Goal: Task Accomplishment & Management: Use online tool/utility

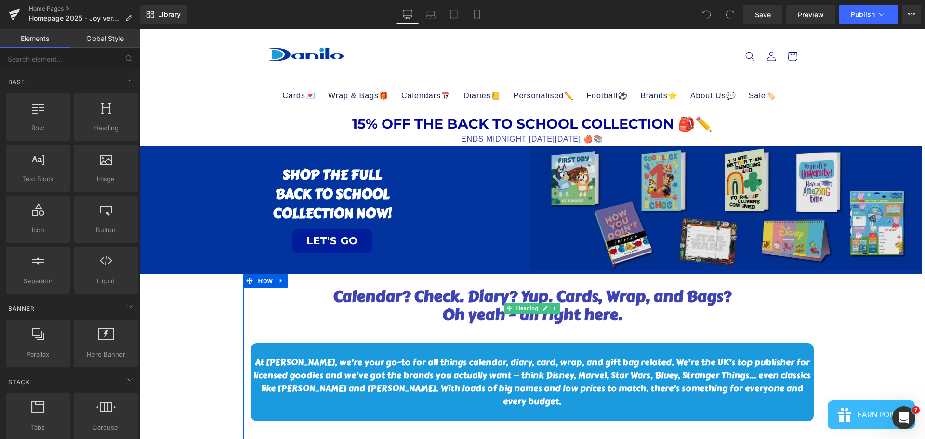
click at [545, 239] on img at bounding box center [725, 208] width 393 height 125
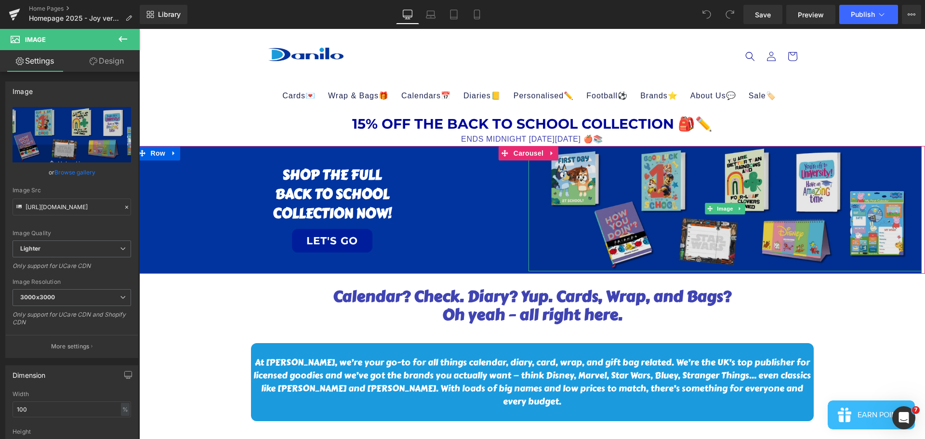
click at [724, 202] on img at bounding box center [725, 208] width 393 height 125
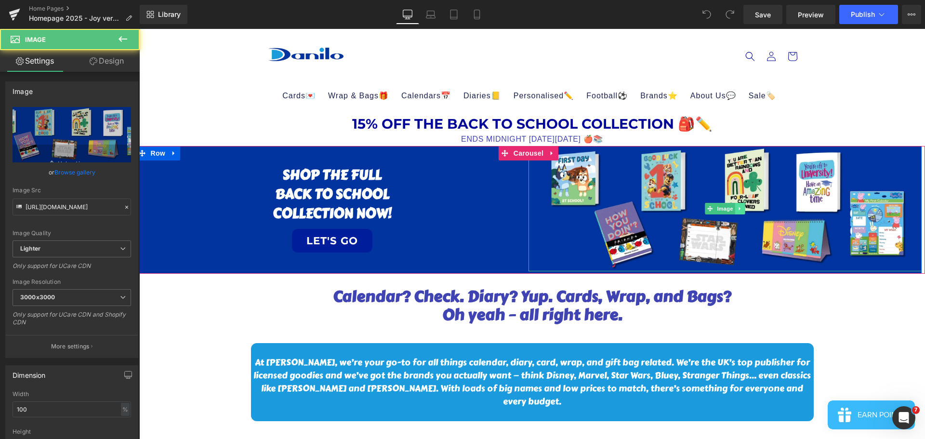
click at [739, 208] on icon at bounding box center [739, 208] width 1 height 3
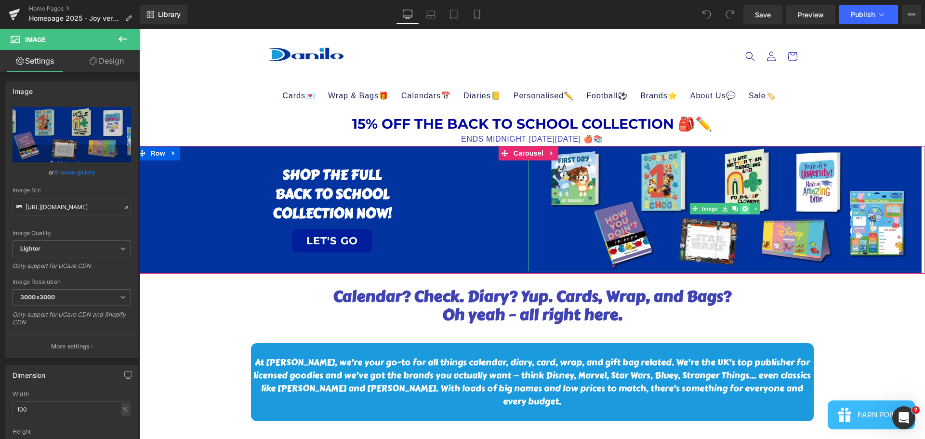
click at [749, 206] on link at bounding box center [745, 209] width 10 height 12
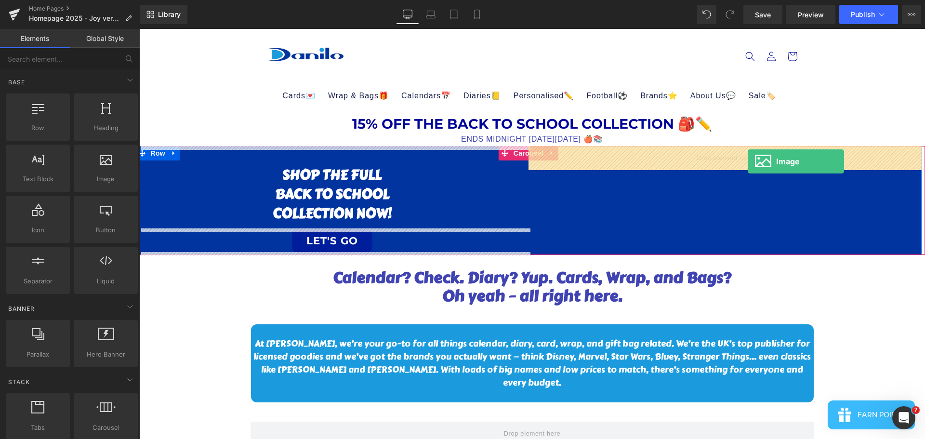
drag, startPoint x: 257, startPoint y: 188, endPoint x: 726, endPoint y: 179, distance: 469.6
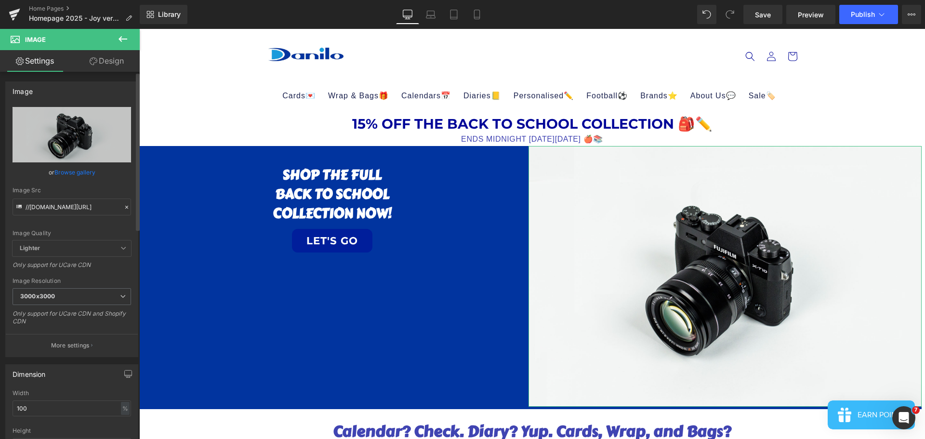
click at [69, 166] on link "Browse gallery" at bounding box center [74, 172] width 41 height 17
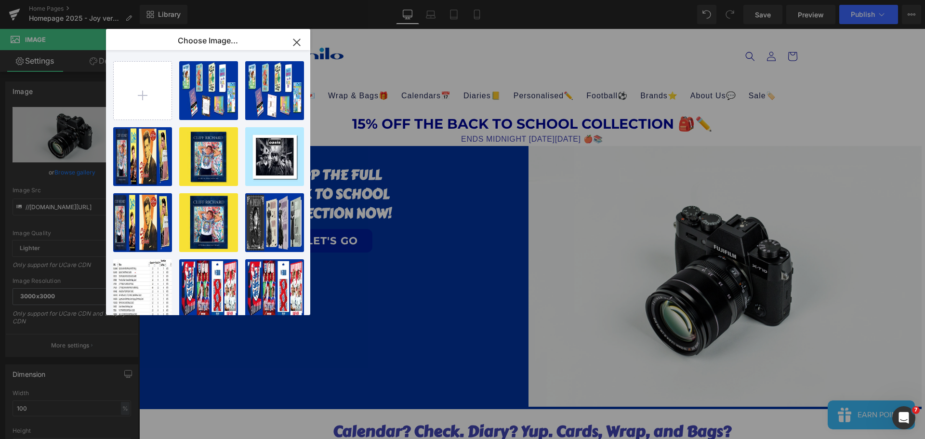
type input "C:\fakepath\2026.jpg"
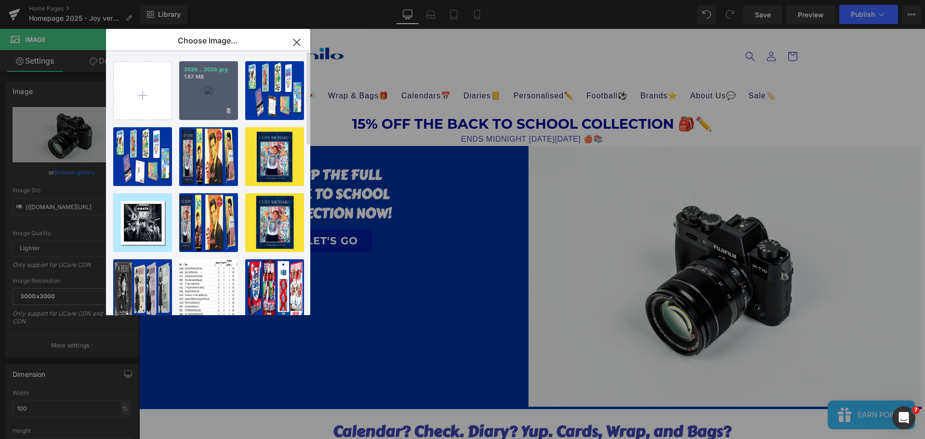
click at [213, 99] on div "2026...2026.jpg 1.87 MB" at bounding box center [208, 90] width 59 height 59
type input "[URL][DOMAIN_NAME]"
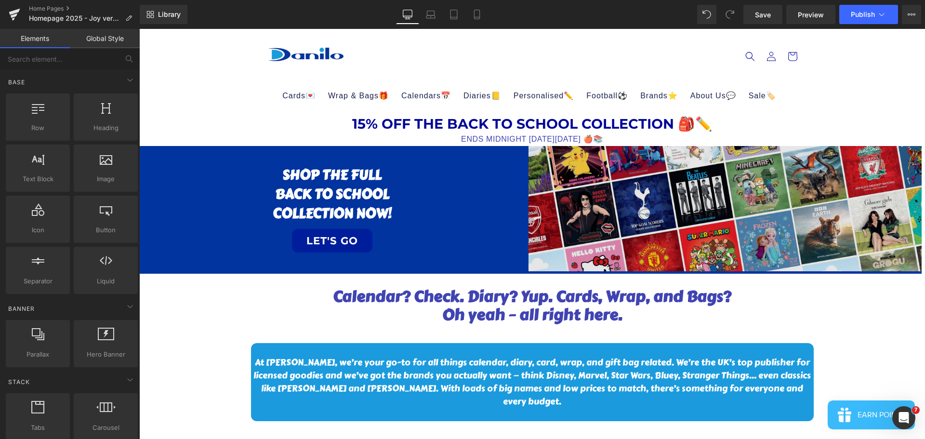
click at [750, 220] on img at bounding box center [725, 208] width 393 height 125
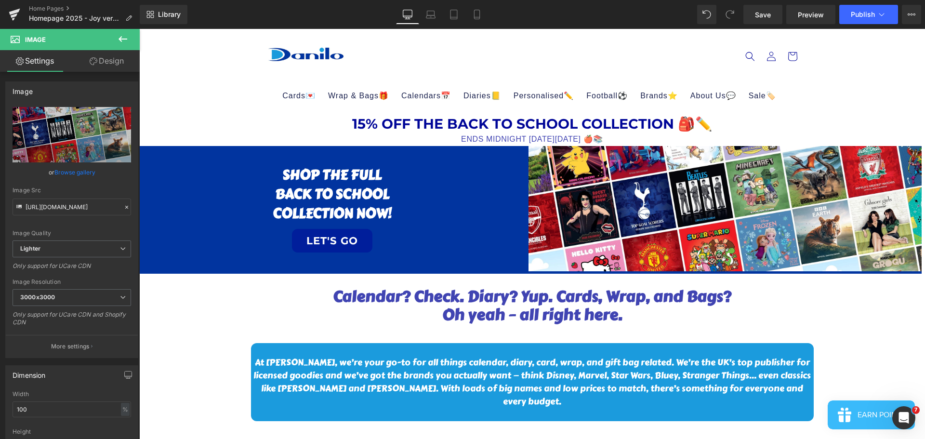
drag, startPoint x: 379, startPoint y: 221, endPoint x: 394, endPoint y: 218, distance: 15.2
click at [379, 221] on h1 "COLLECTION NOW!" at bounding box center [332, 213] width 393 height 19
click at [402, 213] on h1 "COLLECTION NOW!" at bounding box center [332, 213] width 393 height 19
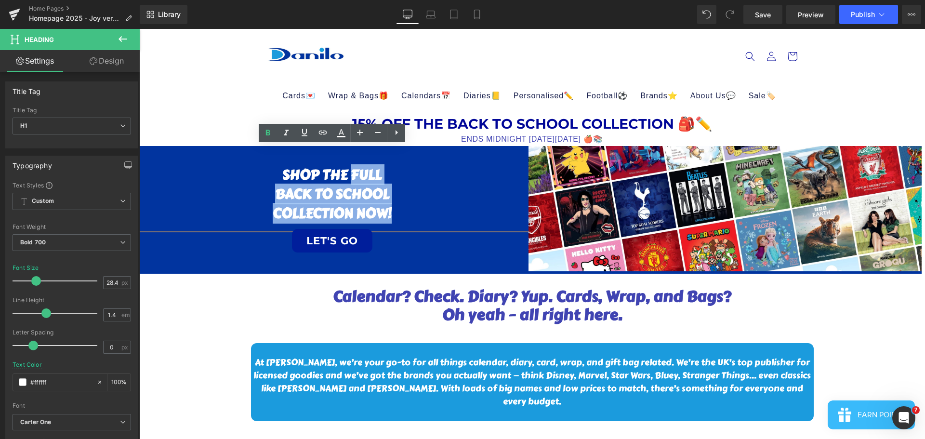
drag, startPoint x: 399, startPoint y: 212, endPoint x: 348, endPoint y: 176, distance: 62.2
click at [348, 176] on div "SHOP THE FULL bACK TO SCHOOL COLLECTION NOW!" at bounding box center [332, 187] width 393 height 83
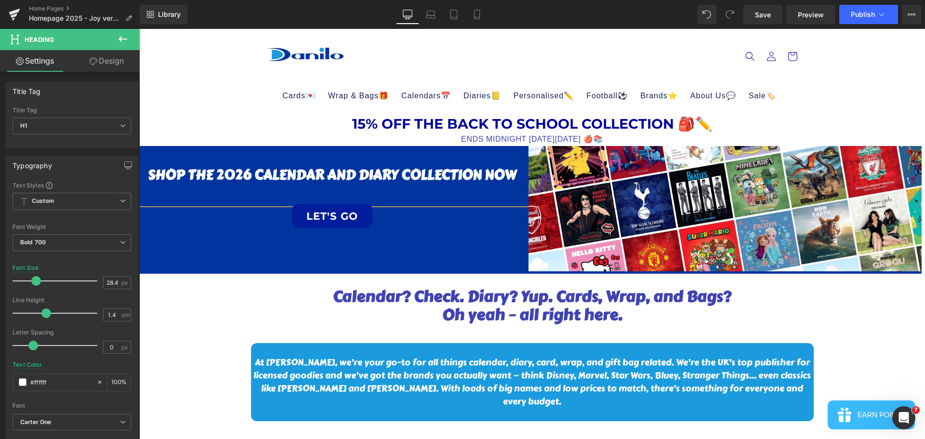
click at [326, 169] on h1 "SHOP THE 2026 cALENDAR AND DIARY COLLECTION NOW" at bounding box center [332, 174] width 393 height 19
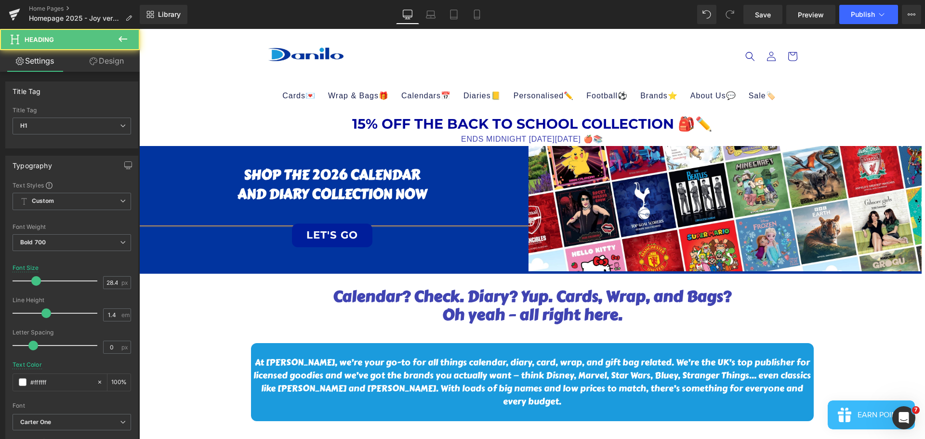
click at [435, 192] on h1 "AND DIARY COLLECTION NOW" at bounding box center [332, 194] width 393 height 19
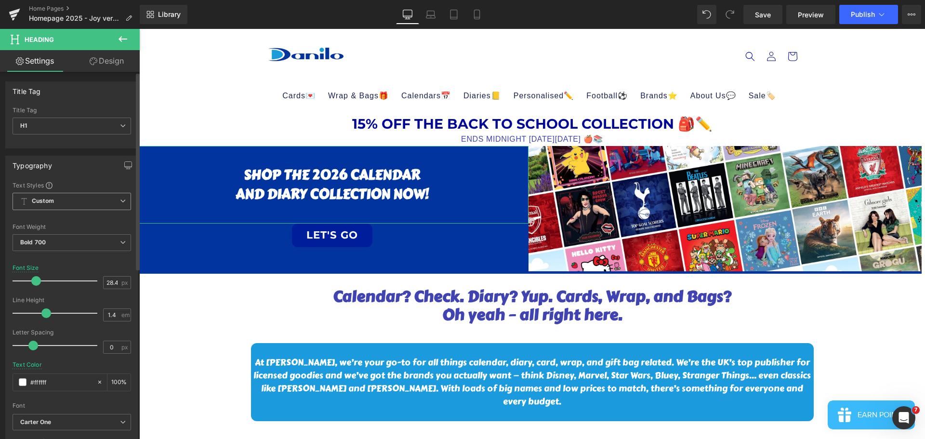
click at [50, 203] on b "Custom" at bounding box center [43, 201] width 22 height 8
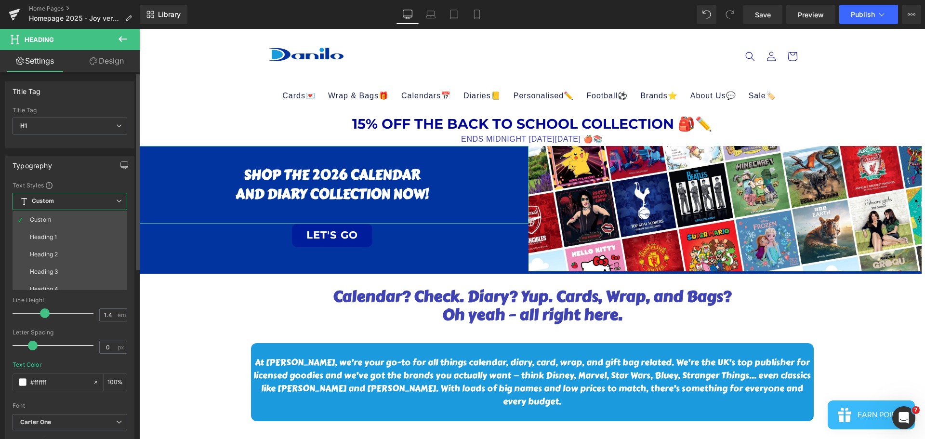
click at [51, 203] on b "Custom" at bounding box center [43, 201] width 22 height 8
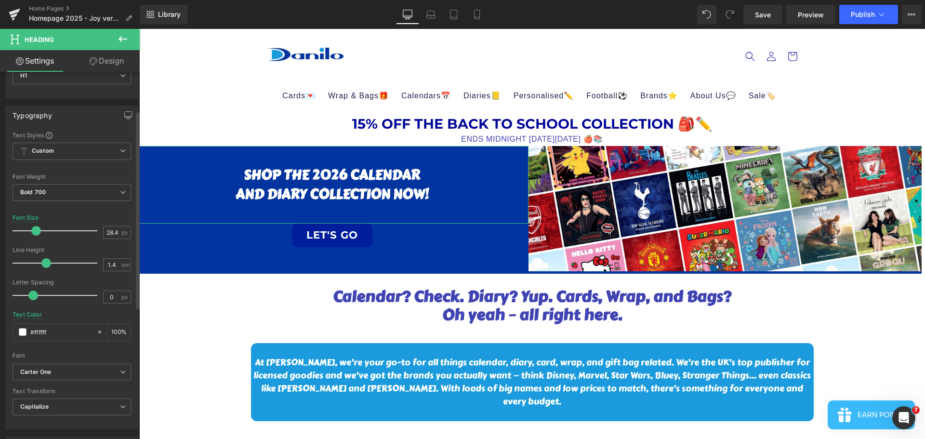
scroll to position [145, 0]
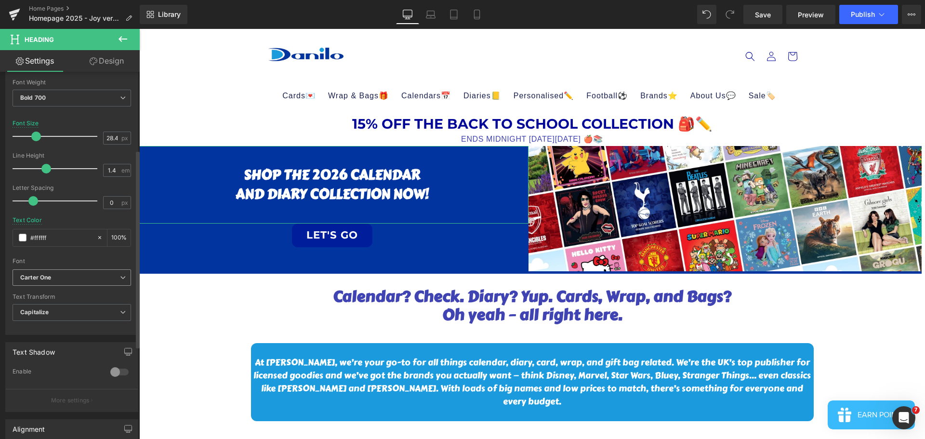
click at [60, 278] on b "Carter One" at bounding box center [70, 278] width 100 height 8
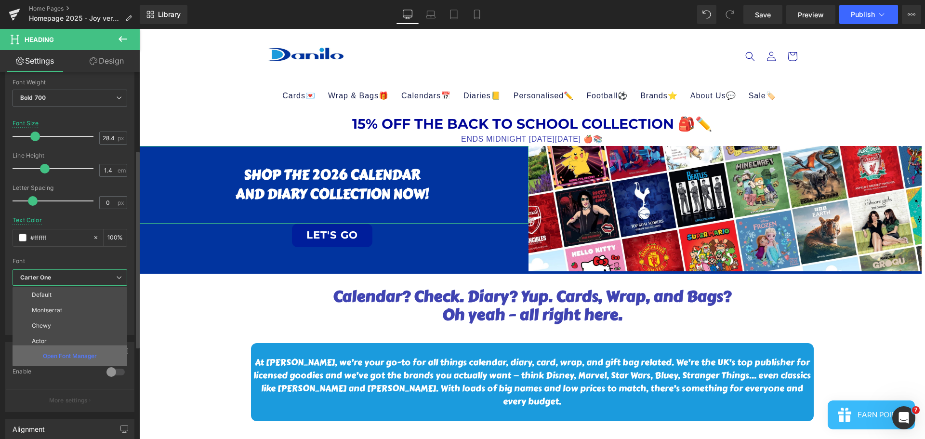
click at [54, 358] on p "Open Font Manager" at bounding box center [70, 356] width 54 height 9
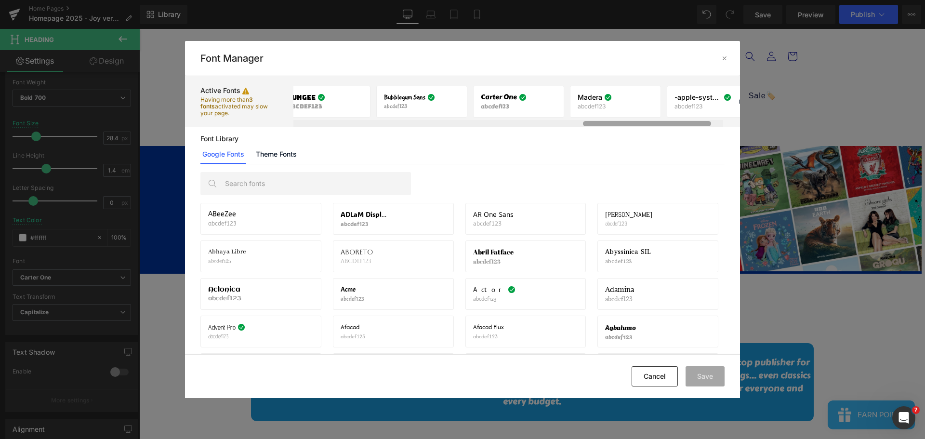
scroll to position [0, 1105]
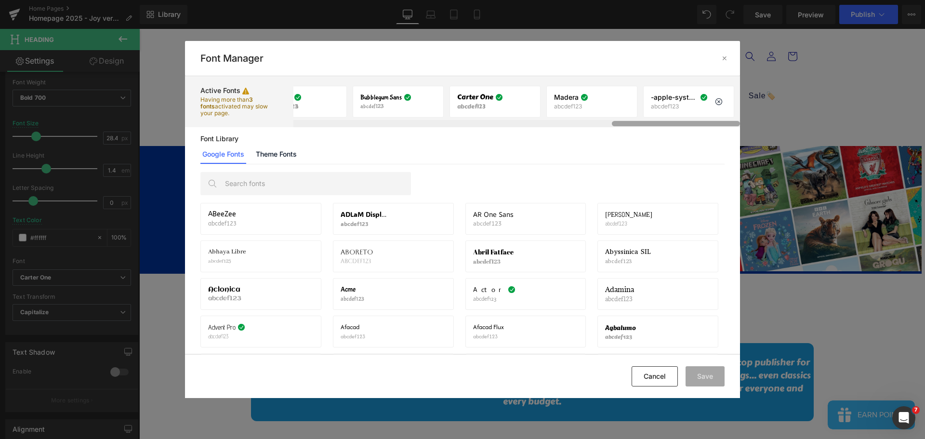
drag, startPoint x: 375, startPoint y: 126, endPoint x: 713, endPoint y: 112, distance: 337.7
click at [713, 112] on div "Montserrat abcdef123 If you wish to deactivate this font, all applied settings …" at bounding box center [517, 101] width 447 height 51
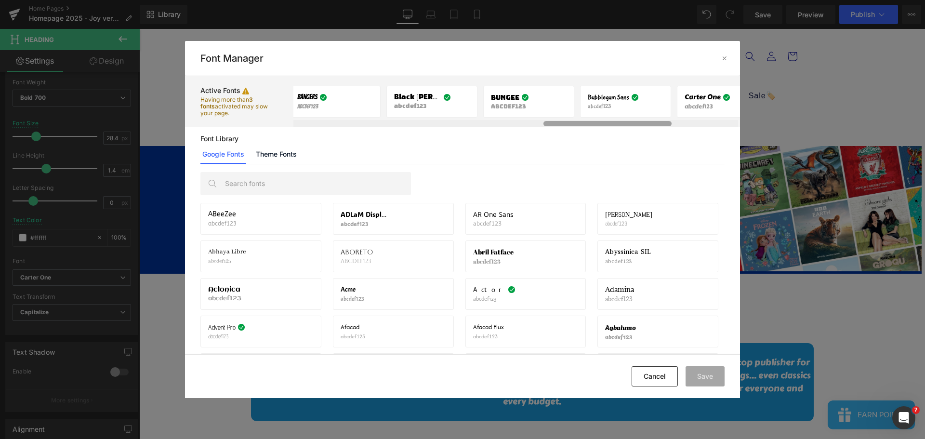
scroll to position [0, 872]
drag, startPoint x: 666, startPoint y: 124, endPoint x: 601, endPoint y: 132, distance: 65.5
click at [601, 132] on div "Active Fonts Having more than 3 fonts activated may slow your page. Montserrat …" at bounding box center [462, 215] width 555 height 278
click at [601, 132] on div "Font Library Google Fonts Theme Fonts ABeeZee abcdef123 Activate font [PERSON_N…" at bounding box center [462, 240] width 555 height 227
click at [599, 132] on div "Font Library Google Fonts Theme Fonts ABeeZee abcdef123 Activate font [PERSON_N…" at bounding box center [462, 240] width 555 height 227
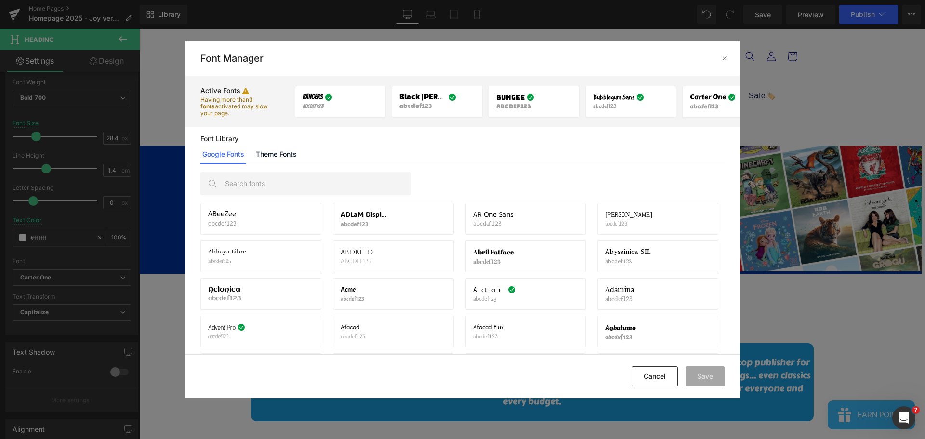
click at [599, 132] on div "Font Library Google Fonts Theme Fonts ABeeZee abcdef123 Activate font [PERSON_N…" at bounding box center [462, 240] width 555 height 227
click at [408, 268] on div "ABeeZee abcdef123 Activate font [PERSON_NAME] Display abcdef123 Activate font A…" at bounding box center [462, 259] width 555 height 190
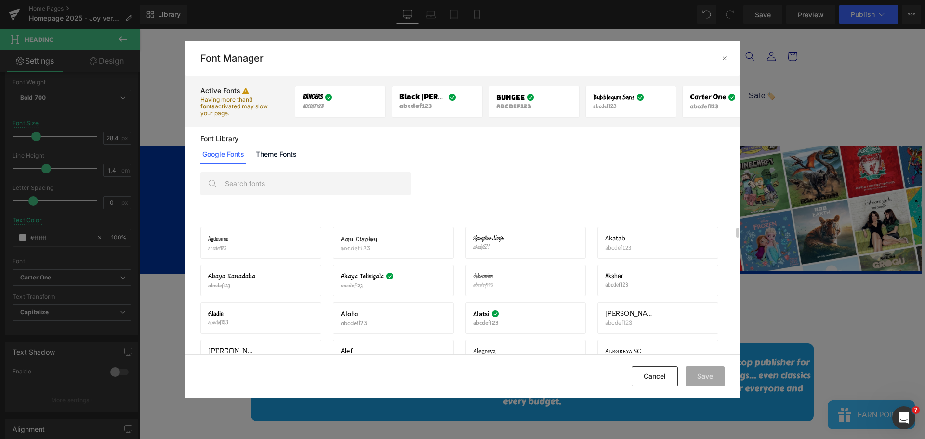
scroll to position [169, 0]
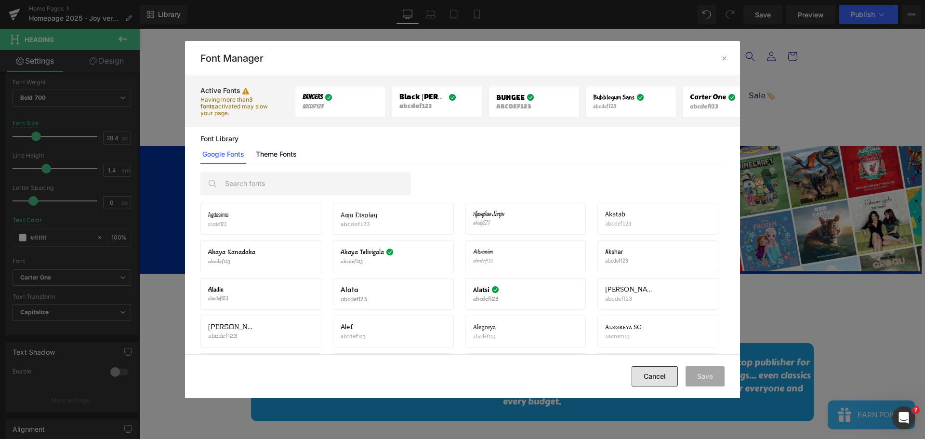
click at [651, 370] on button "Cancel" at bounding box center [655, 376] width 46 height 20
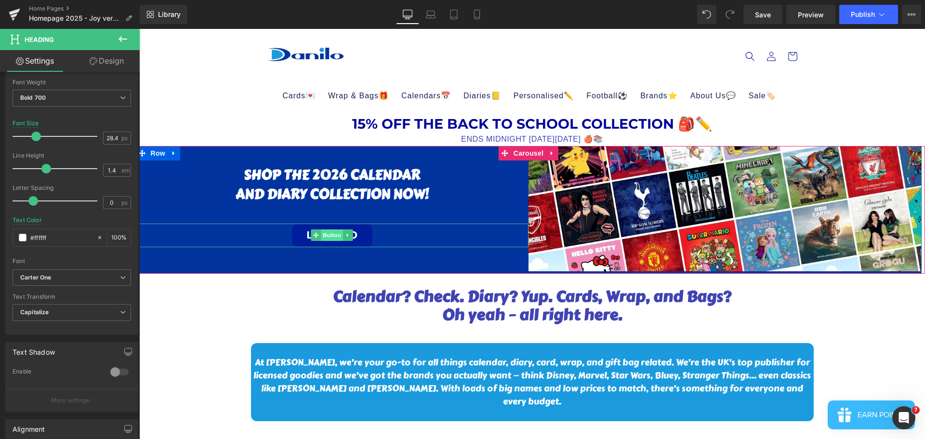
click at [328, 234] on span "Button" at bounding box center [332, 235] width 22 height 12
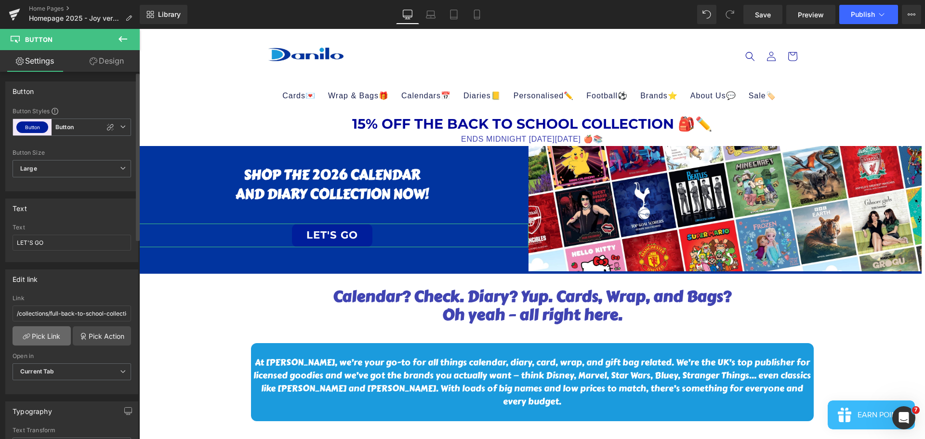
click at [35, 332] on link "Pick Link" at bounding box center [42, 335] width 58 height 19
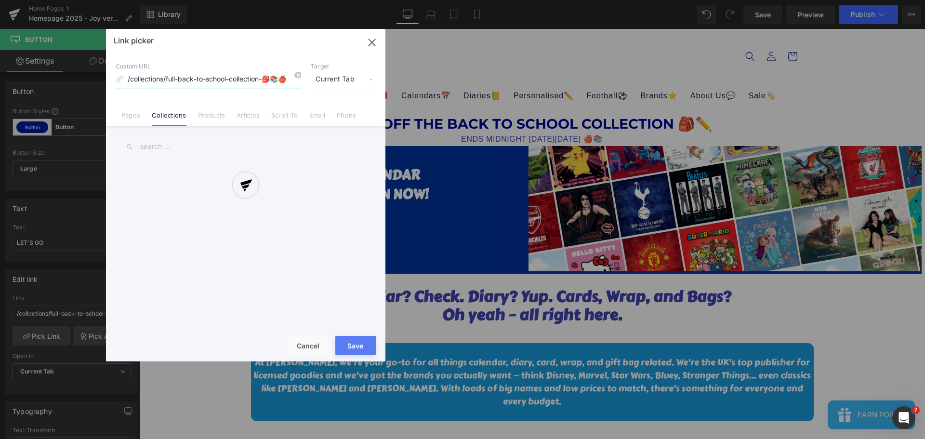
scroll to position [0, 7]
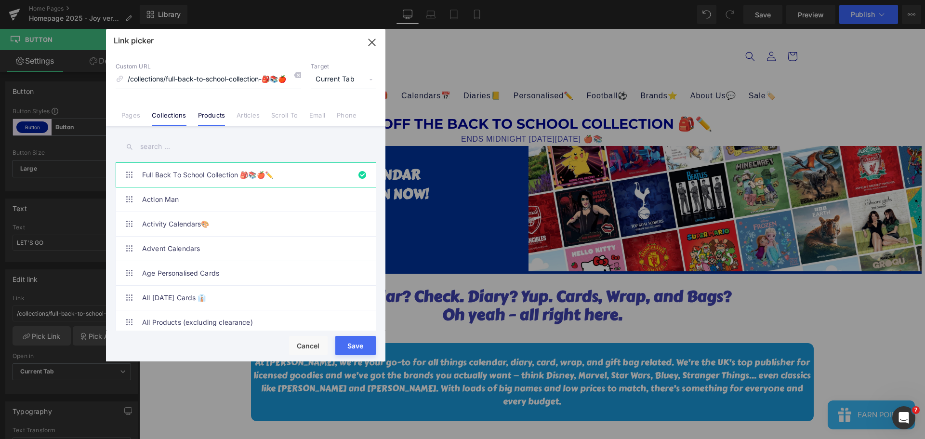
click at [215, 120] on link "Products" at bounding box center [211, 118] width 27 height 14
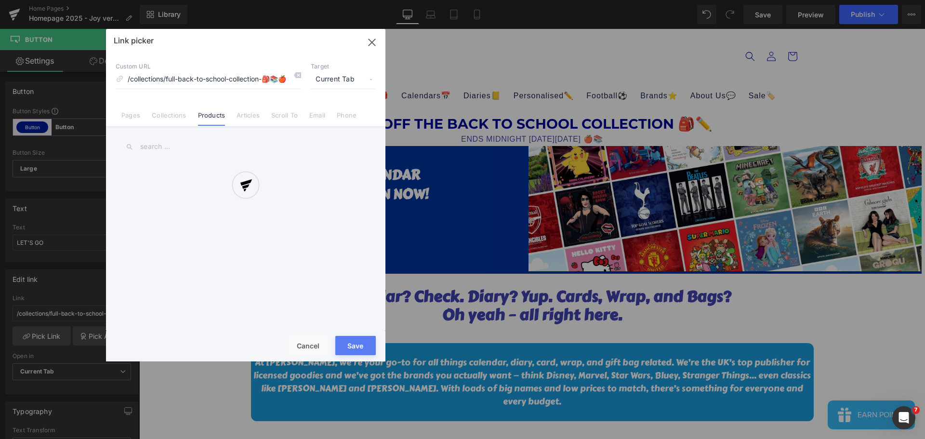
click at [177, 118] on div at bounding box center [246, 195] width 280 height 333
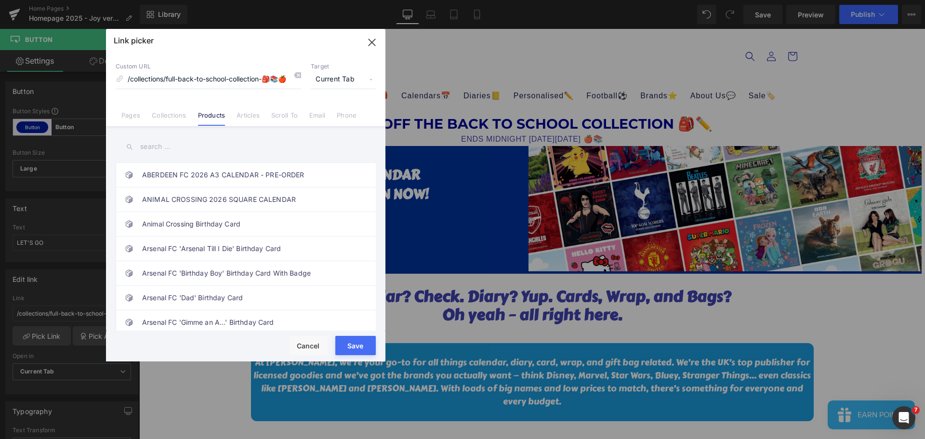
click at [177, 118] on link "Collections" at bounding box center [169, 118] width 34 height 14
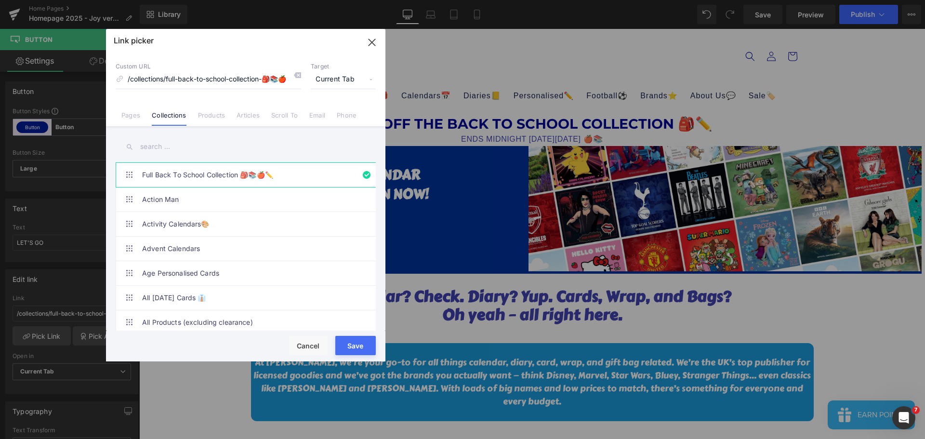
click at [162, 151] on input "text" at bounding box center [246, 147] width 260 height 22
type input "CALENDAR"
click at [133, 121] on link "Pages" at bounding box center [130, 118] width 19 height 14
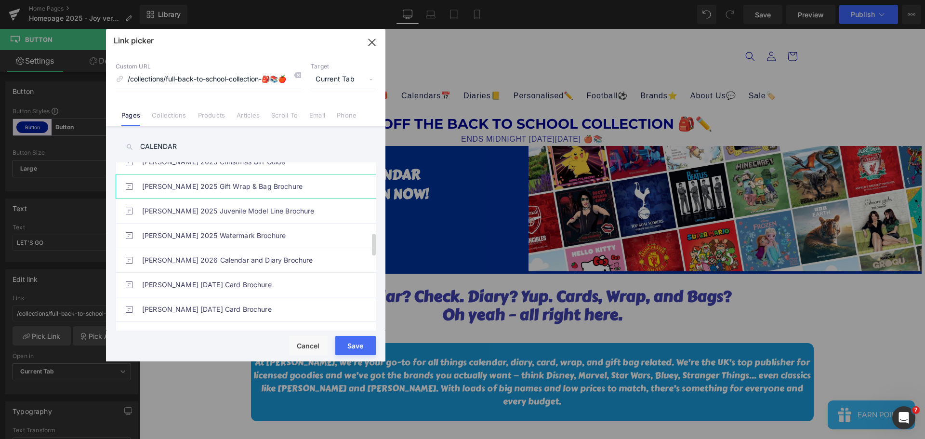
scroll to position [530, 0]
click at [175, 120] on link "Collections" at bounding box center [169, 118] width 34 height 14
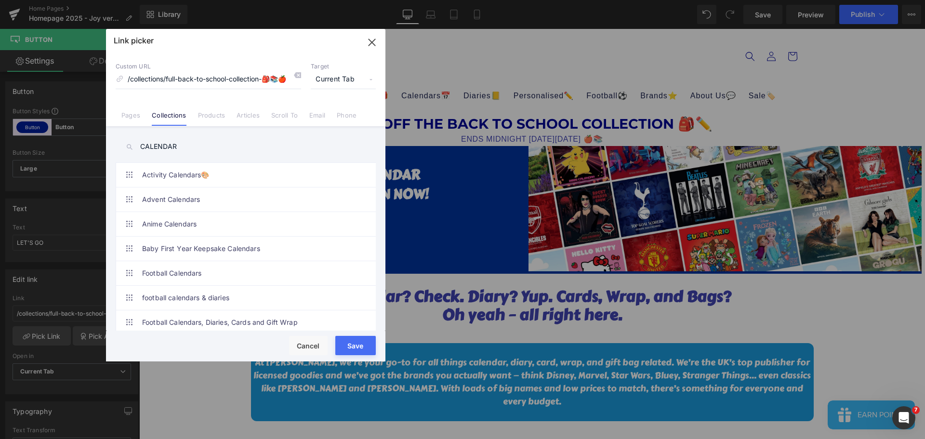
click at [201, 146] on input "CALENDAR" at bounding box center [246, 147] width 260 height 22
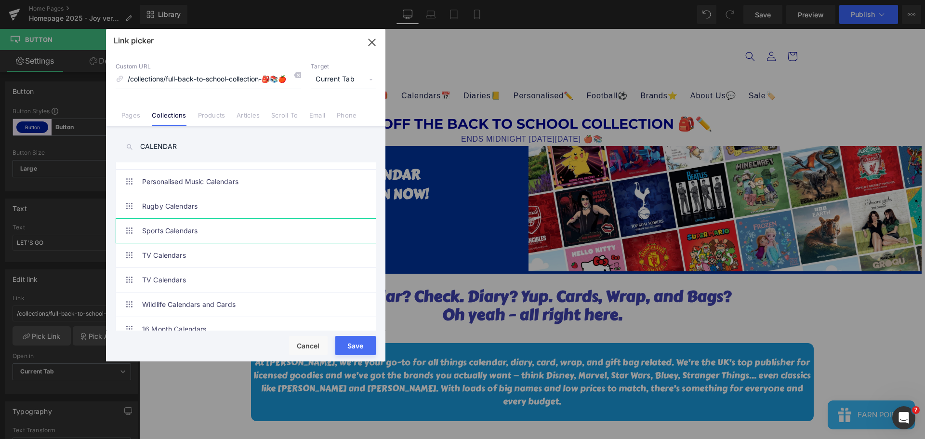
scroll to position [434, 0]
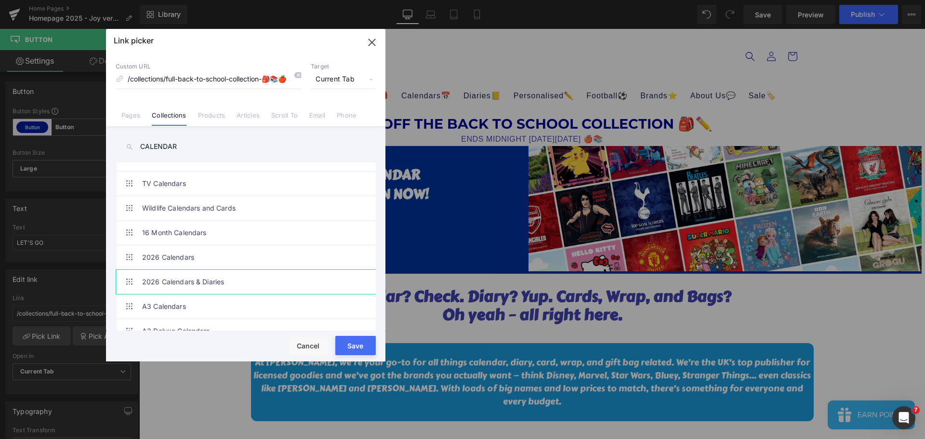
click at [182, 285] on link "2026 Calendars & Diaries" at bounding box center [248, 282] width 212 height 24
type input "/collections/2026-calendars-diaries"
click at [359, 350] on button "Save" at bounding box center [355, 345] width 40 height 19
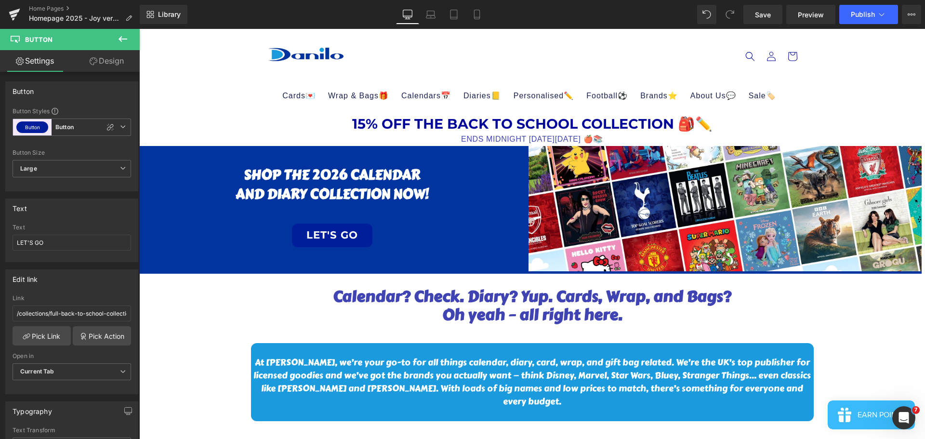
type input "/collections/2026-calendars-diaries"
click at [100, 341] on link "Pick Action" at bounding box center [102, 335] width 58 height 19
click at [96, 289] on div "Edit link /collections/2026-calendars-diaries Link /collections/2026-calendars-…" at bounding box center [72, 328] width 144 height 132
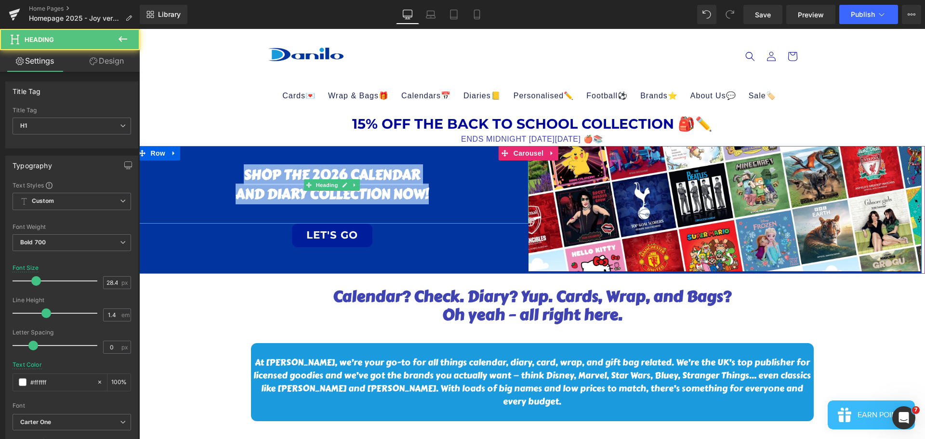
drag, startPoint x: 431, startPoint y: 192, endPoint x: 242, endPoint y: 169, distance: 190.3
click at [242, 169] on div "SHOP THE 2026 cALENDAR AND DIARY COLLECTION NOW!" at bounding box center [332, 184] width 393 height 77
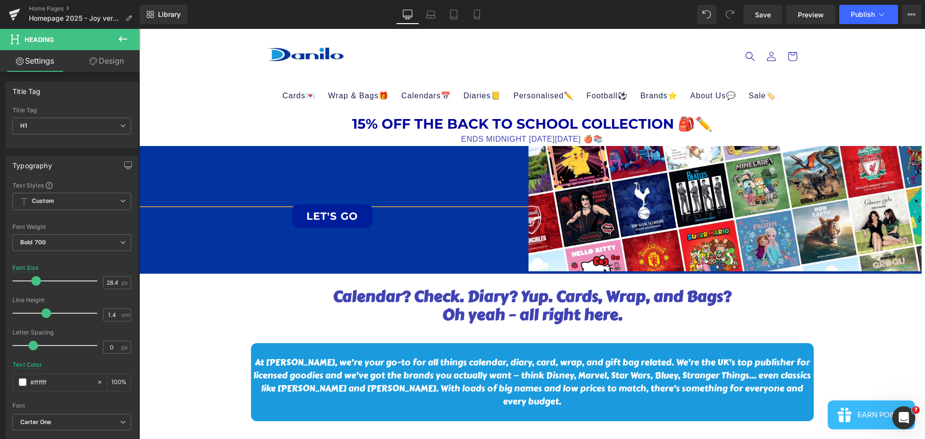
click at [361, 169] on h1 at bounding box center [332, 174] width 393 height 19
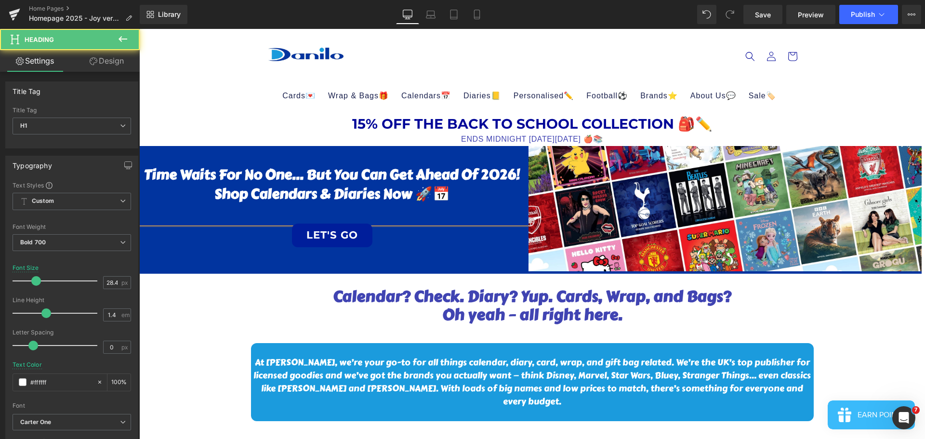
click at [306, 174] on h1 "Time waits for no one… but you can get ahead of 2026! Shop calendars & diaries …" at bounding box center [332, 184] width 393 height 39
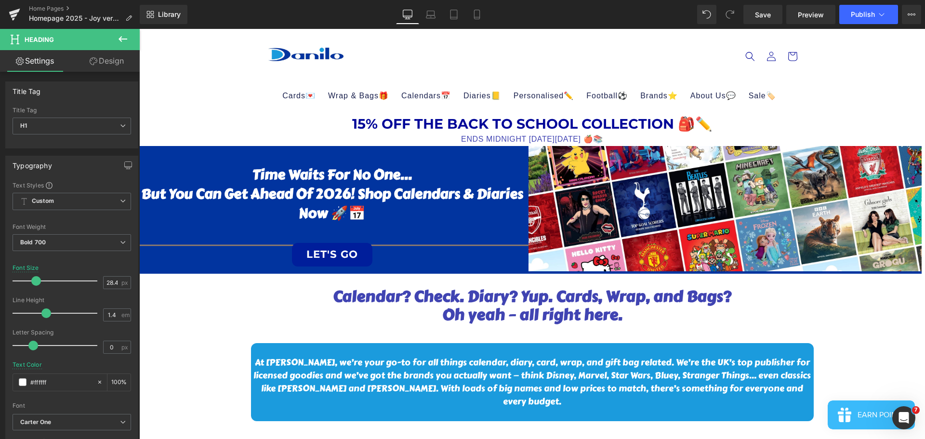
click at [358, 186] on h1 "but you can get ahead of 2026! Shop calendars & diaries now 🚀📅" at bounding box center [332, 204] width 393 height 39
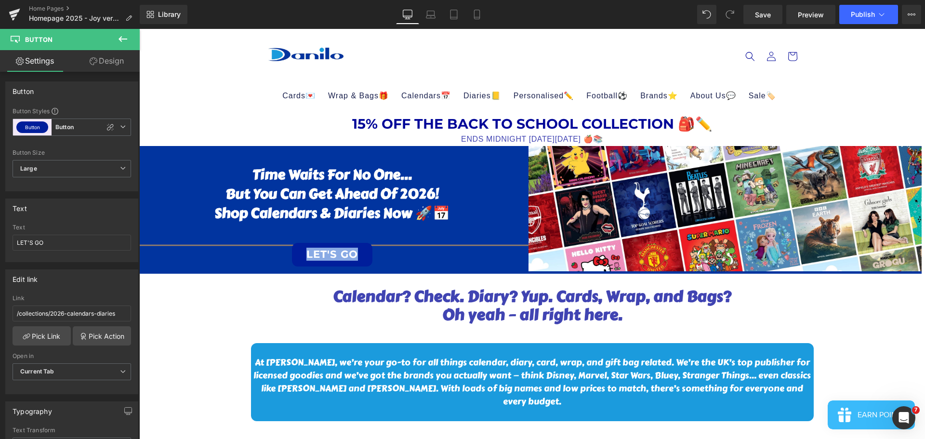
drag, startPoint x: 402, startPoint y: 255, endPoint x: 399, endPoint y: 241, distance: 15.3
click at [399, 241] on div "Time waits for no one… but you can get ahead of 2026! Shop calendars & diaries …" at bounding box center [332, 206] width 393 height 120
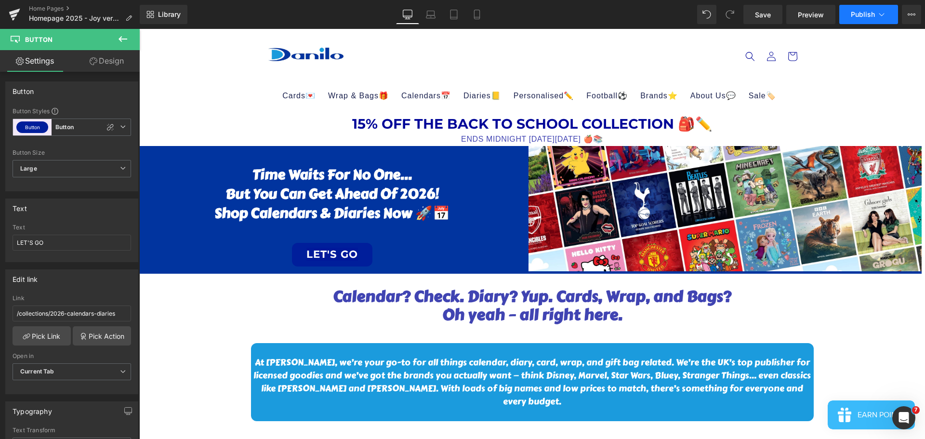
click at [875, 11] on button "Publish" at bounding box center [869, 14] width 59 height 19
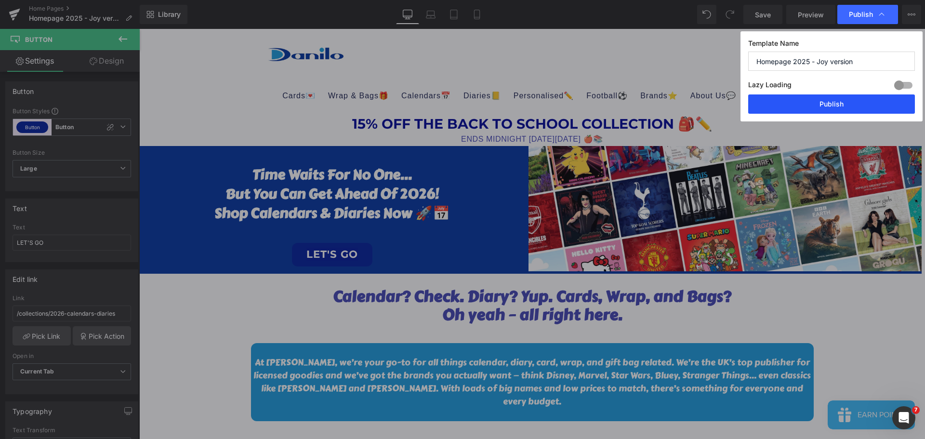
drag, startPoint x: 835, startPoint y: 107, endPoint x: 657, endPoint y: 99, distance: 178.0
click at [835, 107] on button "Publish" at bounding box center [832, 103] width 167 height 19
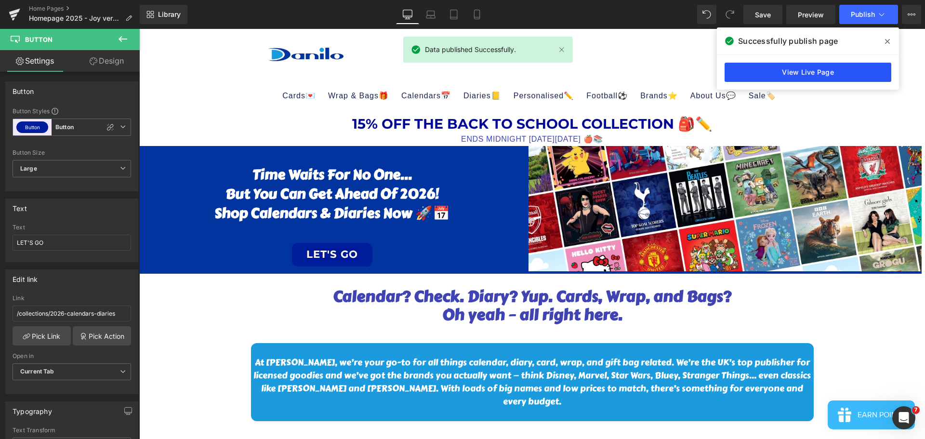
click at [837, 70] on link "View Live Page" at bounding box center [808, 72] width 167 height 19
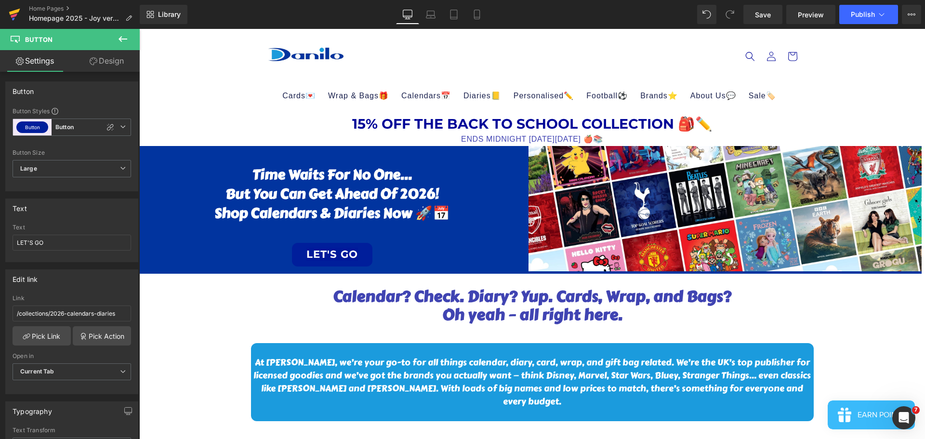
click at [10, 17] on icon at bounding box center [15, 14] width 12 height 24
